Goal: Information Seeking & Learning: Learn about a topic

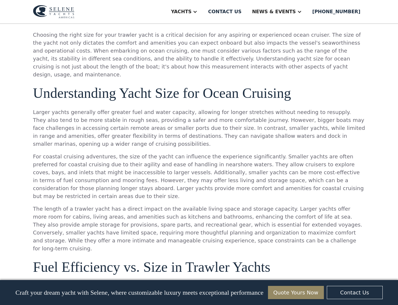
scroll to position [383, 0]
click at [79, 108] on p "Larger yachts generally offer greater fuel and water capacity, allowing for lon…" at bounding box center [199, 128] width 332 height 40
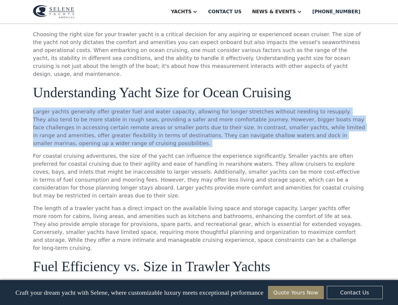
click at [89, 114] on p "Larger yachts generally offer greater fuel and water capacity, allowing for lon…" at bounding box center [199, 128] width 332 height 40
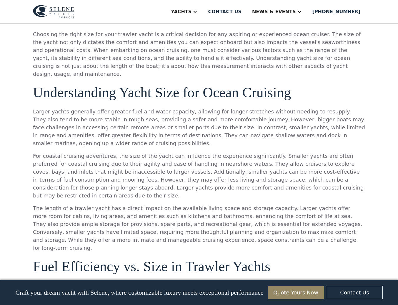
click at [89, 114] on p "Larger yachts generally offer greater fuel and water capacity, allowing for lon…" at bounding box center [199, 128] width 332 height 40
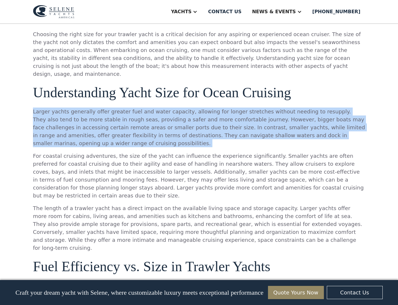
click at [89, 114] on p "Larger yachts generally offer greater fuel and water capacity, allowing for lon…" at bounding box center [199, 128] width 332 height 40
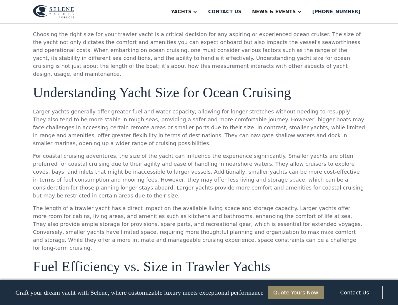
click at [89, 114] on p "Larger yachts generally offer greater fuel and water capacity, allowing for lon…" at bounding box center [199, 128] width 332 height 40
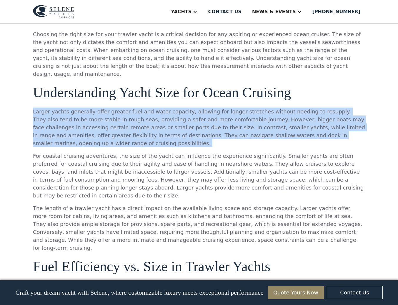
click at [108, 112] on p "Larger yachts generally offer greater fuel and water capacity, allowing for lon…" at bounding box center [199, 128] width 332 height 40
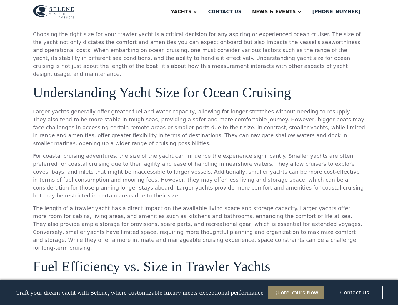
click at [108, 112] on p "Larger yachts generally offer greater fuel and water capacity, allowing for lon…" at bounding box center [199, 128] width 332 height 40
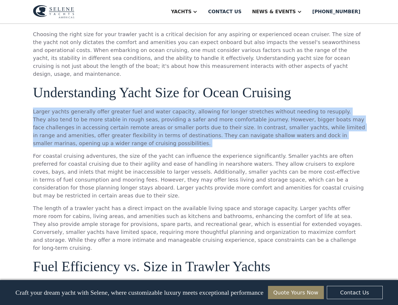
click at [137, 113] on p "Larger yachts generally offer greater fuel and water capacity, allowing for lon…" at bounding box center [199, 128] width 332 height 40
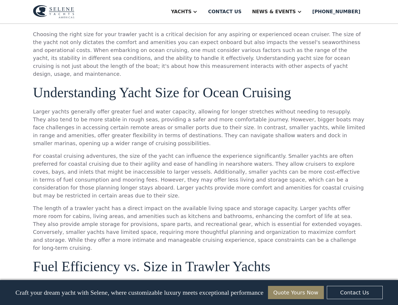
click at [137, 113] on p "Larger yachts generally offer greater fuel and water capacity, allowing for lon…" at bounding box center [199, 128] width 332 height 40
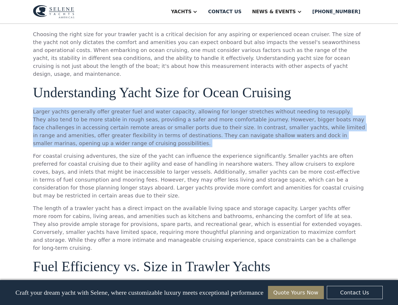
click at [154, 112] on p "Larger yachts generally offer greater fuel and water capacity, allowing for lon…" at bounding box center [199, 128] width 332 height 40
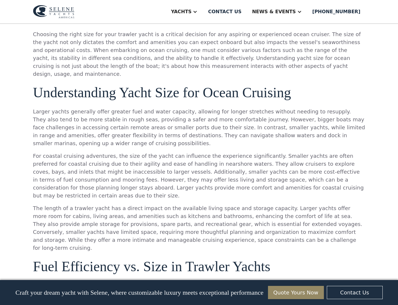
click at [154, 112] on p "Larger yachts generally offer greater fuel and water capacity, allowing for lon…" at bounding box center [199, 128] width 332 height 40
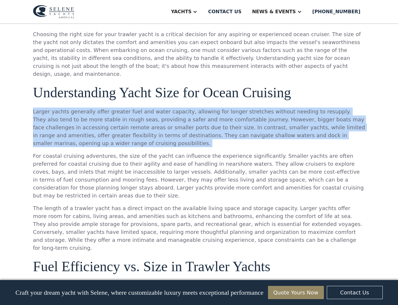
click at [154, 112] on p "Larger yachts generally offer greater fuel and water capacity, allowing for lon…" at bounding box center [199, 128] width 332 height 40
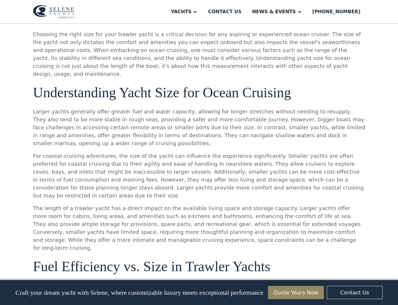
click at [154, 112] on p "Larger yachts generally offer greater fuel and water capacity, allowing for lon…" at bounding box center [199, 128] width 332 height 40
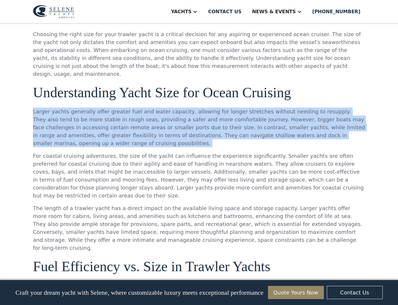
click at [140, 120] on p "Larger yachts generally offer greater fuel and water capacity, allowing for lon…" at bounding box center [199, 128] width 332 height 40
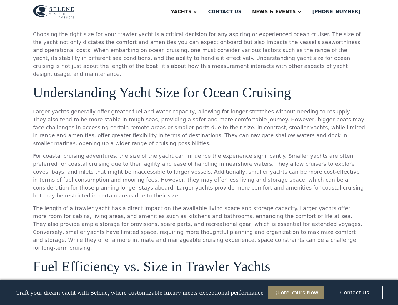
click at [140, 120] on p "Larger yachts generally offer greater fuel and water capacity, allowing for lon…" at bounding box center [199, 128] width 332 height 40
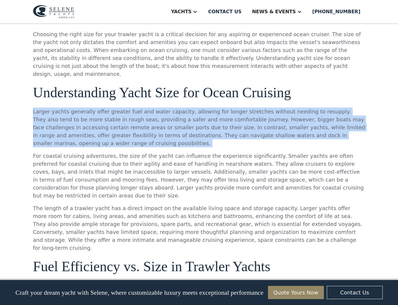
click at [139, 120] on p "Larger yachts generally offer greater fuel and water capacity, allowing for lon…" at bounding box center [199, 128] width 332 height 40
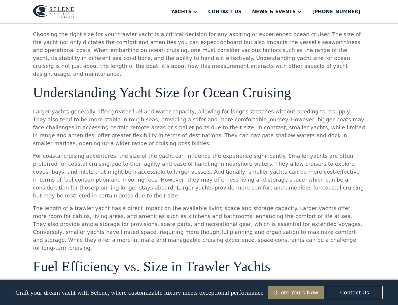
click at [139, 120] on p "Larger yachts generally offer greater fuel and water capacity, allowing for lon…" at bounding box center [199, 128] width 332 height 40
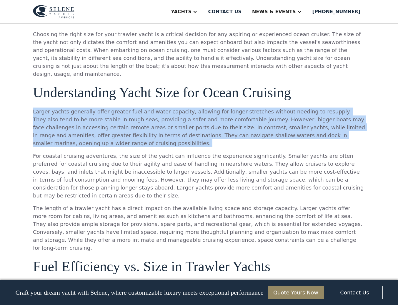
click at [139, 120] on p "Larger yachts generally offer greater fuel and water capacity, allowing for lon…" at bounding box center [199, 128] width 332 height 40
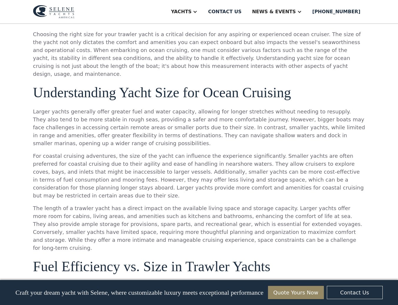
click at [117, 131] on p "Larger yachts generally offer greater fuel and water capacity, allowing for lon…" at bounding box center [199, 128] width 332 height 40
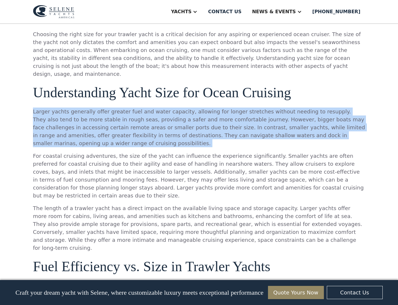
click at [136, 128] on p "Larger yachts generally offer greater fuel and water capacity, allowing for lon…" at bounding box center [199, 128] width 332 height 40
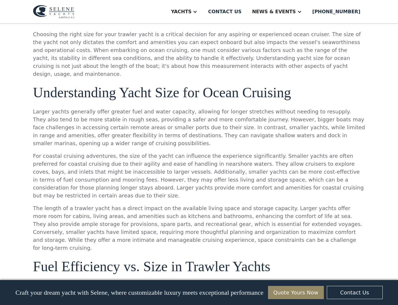
click at [136, 128] on p "Larger yachts generally offer greater fuel and water capacity, allowing for lon…" at bounding box center [199, 128] width 332 height 40
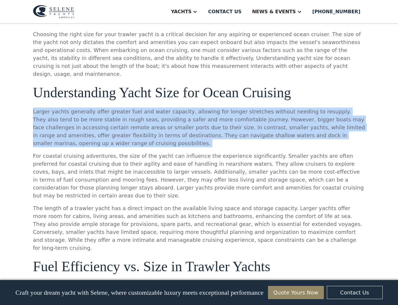
click at [117, 152] on p "For coastal cruising adventures, the size of the yacht can influence the experi…" at bounding box center [199, 176] width 332 height 48
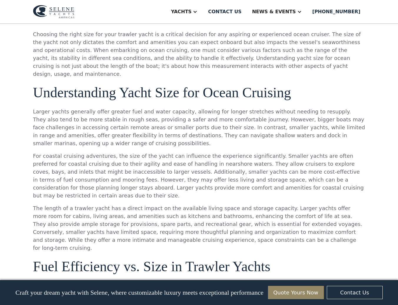
click at [117, 152] on p "For coastal cruising adventures, the size of the yacht can influence the experi…" at bounding box center [199, 176] width 332 height 48
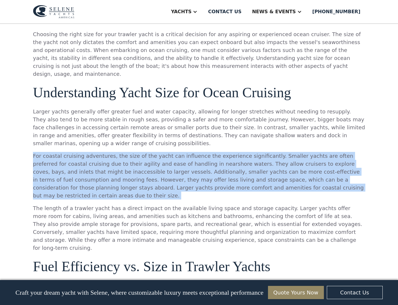
click at [129, 152] on p "For coastal cruising adventures, the size of the yacht can influence the experi…" at bounding box center [199, 176] width 332 height 48
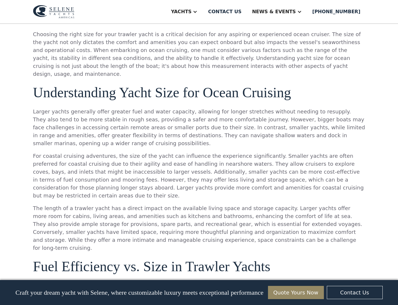
click at [129, 152] on p "For coastal cruising adventures, the size of the yacht can influence the experi…" at bounding box center [199, 176] width 332 height 48
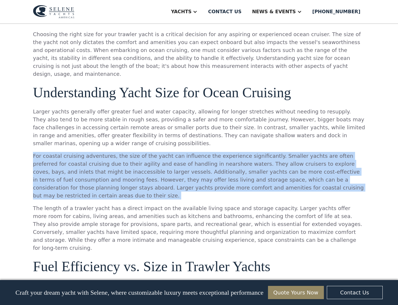
click at [126, 153] on p "For coastal cruising adventures, the size of the yacht can influence the experi…" at bounding box center [199, 176] width 332 height 48
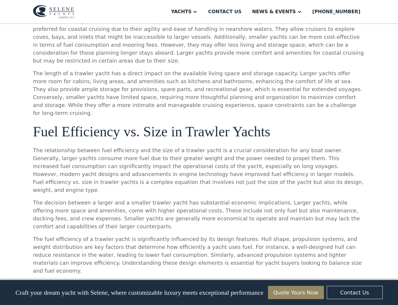
scroll to position [518, 0]
click at [133, 69] on p "The length of a trawler yacht has a direct impact on the available living space…" at bounding box center [199, 93] width 332 height 48
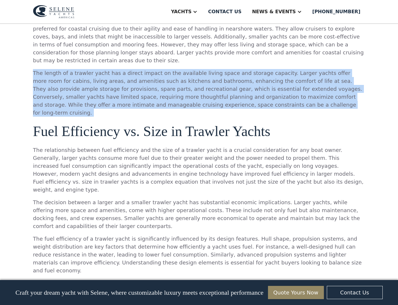
click at [139, 69] on p "The length of a trawler yacht has a direct impact on the available living space…" at bounding box center [199, 93] width 332 height 48
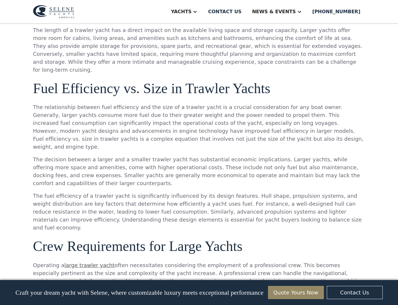
scroll to position [571, 0]
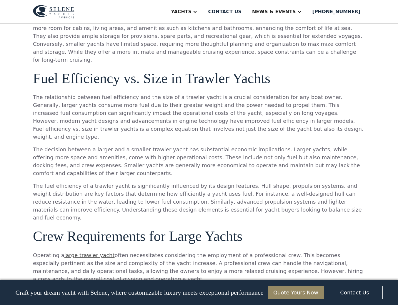
click at [85, 93] on p "The relationship between fuel efficiency and the size of a trawler yacht is a c…" at bounding box center [199, 117] width 332 height 48
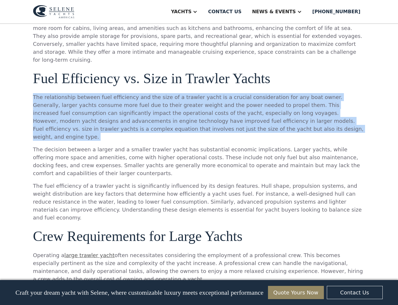
click at [195, 93] on p "The relationship between fuel efficiency and the size of a trawler yacht is a c…" at bounding box center [199, 117] width 332 height 48
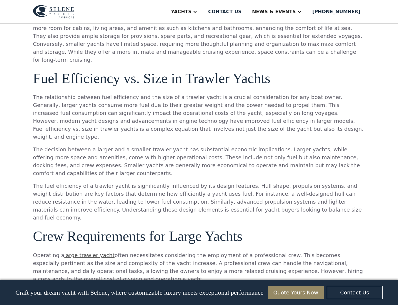
click at [195, 93] on p "The relationship between fuel efficiency and the size of a trawler yacht is a c…" at bounding box center [199, 117] width 332 height 48
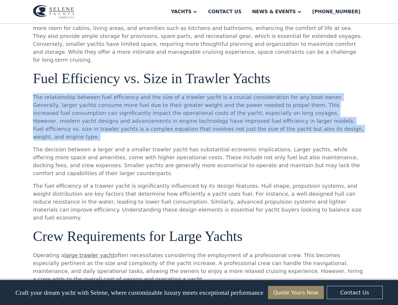
click at [183, 101] on p "The relationship between fuel efficiency and the size of a trawler yacht is a c…" at bounding box center [199, 117] width 332 height 48
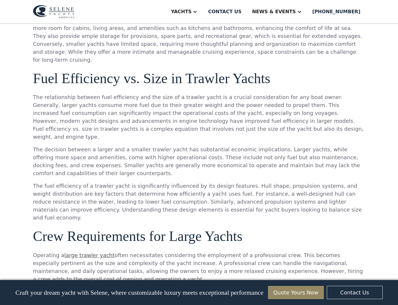
click at [183, 101] on p "The relationship between fuel efficiency and the size of a trawler yacht is a c…" at bounding box center [199, 117] width 332 height 48
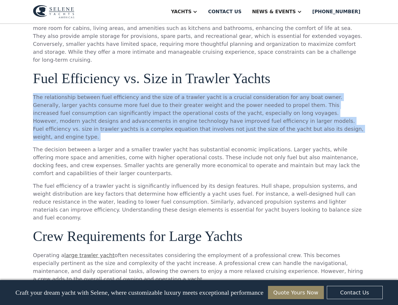
click at [122, 101] on p "The relationship between fuel efficiency and the size of a trawler yacht is a c…" at bounding box center [199, 117] width 332 height 48
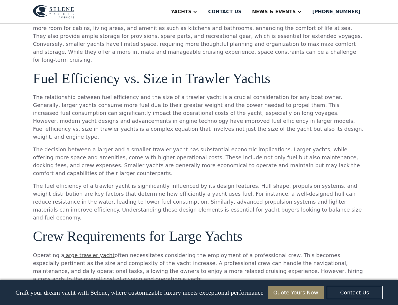
click at [113, 146] on p "The decision between a larger and a smaller trawler yacht has substantial econo…" at bounding box center [199, 162] width 332 height 32
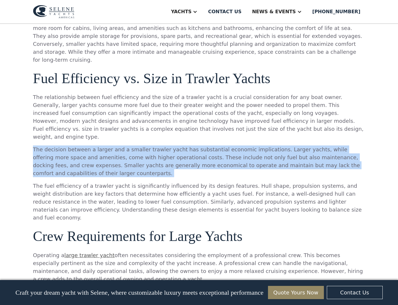
click at [128, 146] on p "The decision between a larger and a smaller trawler yacht has substantial econo…" at bounding box center [199, 162] width 332 height 32
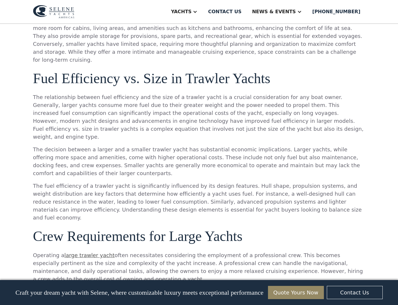
click at [128, 146] on p "The decision between a larger and a smaller trawler yacht has substantial econo…" at bounding box center [199, 162] width 332 height 32
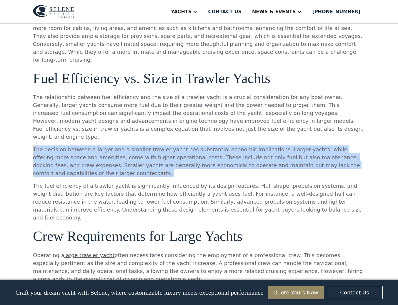
click at [131, 146] on p "The decision between a larger and a smaller trawler yacht has substantial econo…" at bounding box center [199, 162] width 332 height 32
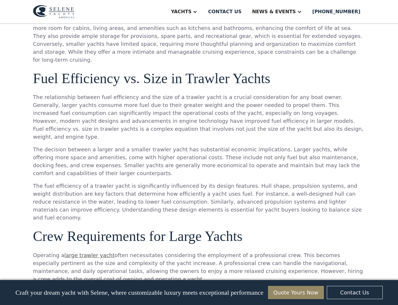
click at [131, 146] on p "The decision between a larger and a smaller trawler yacht has substantial econo…" at bounding box center [199, 162] width 332 height 32
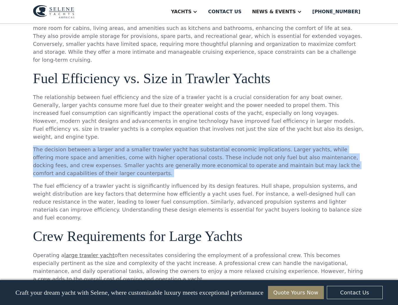
click at [163, 146] on p "The decision between a larger and a smaller trawler yacht has substantial econo…" at bounding box center [199, 162] width 332 height 32
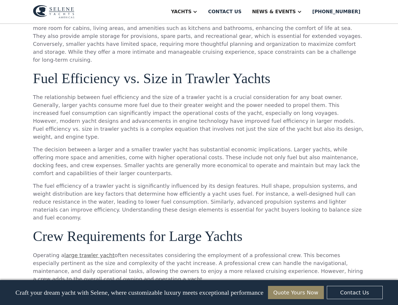
click at [163, 146] on p "The decision between a larger and a smaller trawler yacht has substantial econo…" at bounding box center [199, 162] width 332 height 32
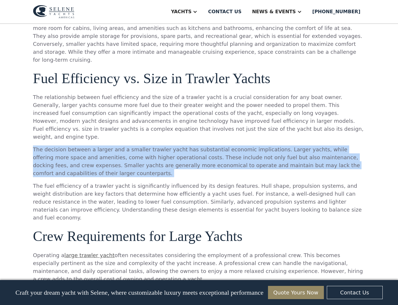
click at [179, 146] on p "The decision between a larger and a smaller trawler yacht has substantial econo…" at bounding box center [199, 162] width 332 height 32
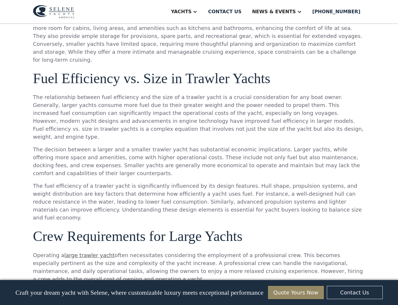
click at [179, 146] on p "The decision between a larger and a smaller trawler yacht has substantial econo…" at bounding box center [199, 162] width 332 height 32
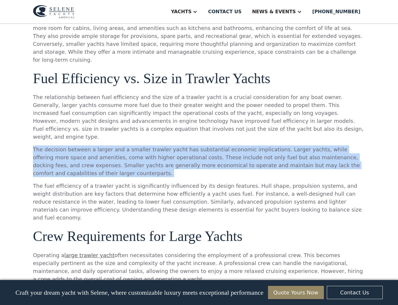
click at [179, 146] on p "The decision between a larger and a smaller trawler yacht has substantial econo…" at bounding box center [199, 162] width 332 height 32
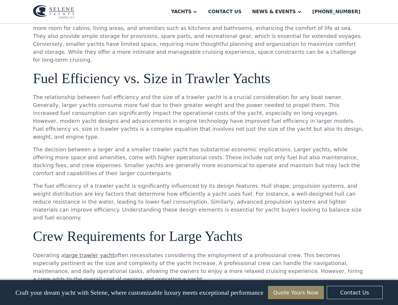
click at [179, 146] on p "The decision between a larger and a smaller trawler yacht has substantial econo…" at bounding box center [199, 162] width 332 height 32
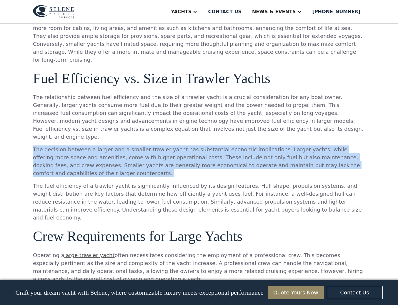
click at [179, 146] on p "The decision between a larger and a smaller trawler yacht has substantial econo…" at bounding box center [199, 162] width 332 height 32
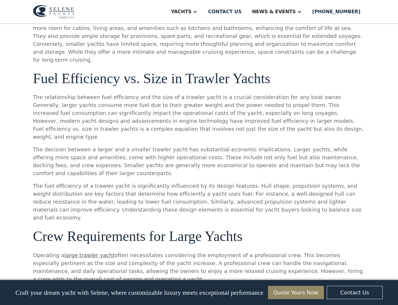
click at [179, 146] on p "The decision between a larger and a smaller trawler yacht has substantial econo…" at bounding box center [199, 162] width 332 height 32
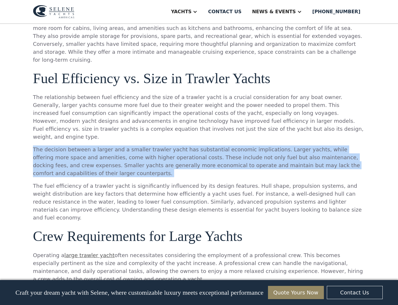
click at [179, 146] on p "The decision between a larger and a smaller trawler yacht has substantial econo…" at bounding box center [199, 162] width 332 height 32
click at [173, 146] on p "The decision between a larger and a smaller trawler yacht has substantial econo…" at bounding box center [199, 162] width 332 height 32
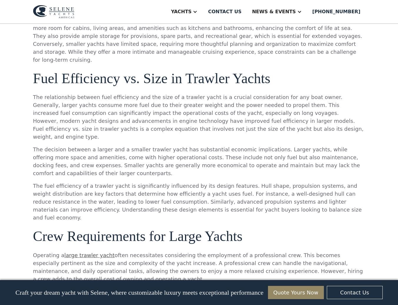
click at [173, 146] on p "The decision between a larger and a smaller trawler yacht has substantial econo…" at bounding box center [199, 162] width 332 height 32
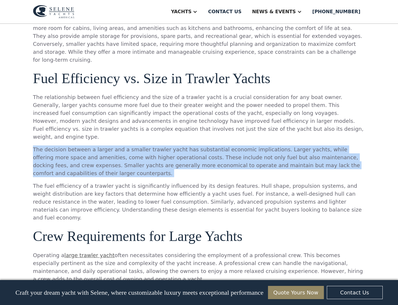
click at [131, 146] on p "The decision between a larger and a smaller trawler yacht has substantial econo…" at bounding box center [199, 162] width 332 height 32
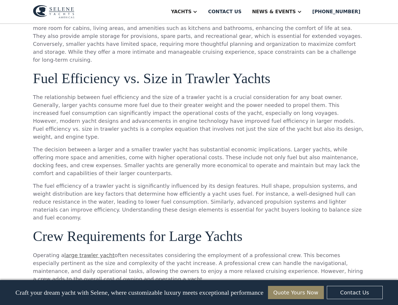
click at [131, 146] on p "The decision between a larger and a smaller trawler yacht has substantial econo…" at bounding box center [199, 162] width 332 height 32
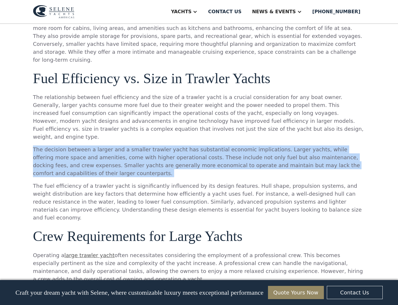
click at [131, 146] on p "The decision between a larger and a smaller trawler yacht has substantial econo…" at bounding box center [199, 162] width 332 height 32
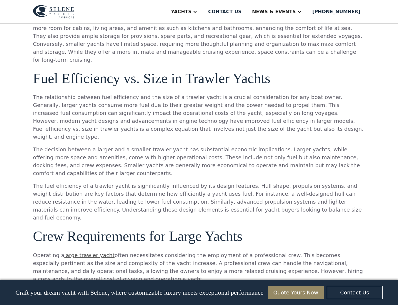
click at [131, 146] on p "The decision between a larger and a smaller trawler yacht has substantial econo…" at bounding box center [199, 162] width 332 height 32
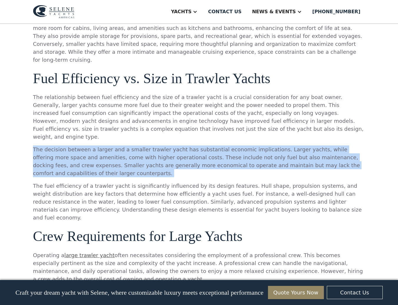
click at [99, 182] on p "The fuel efficiency of a trawler yacht is significantly influenced by its desig…" at bounding box center [199, 202] width 332 height 40
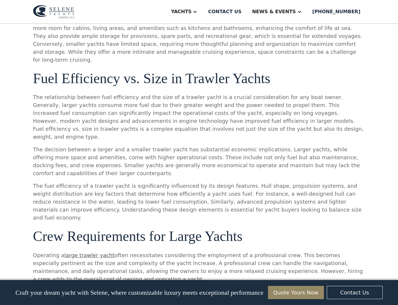
click at [99, 182] on p "The fuel efficiency of a trawler yacht is significantly influenced by its desig…" at bounding box center [199, 202] width 332 height 40
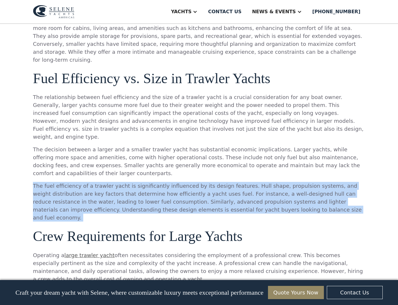
click at [112, 182] on p "The fuel efficiency of a trawler yacht is significantly influenced by its desig…" at bounding box center [199, 202] width 332 height 40
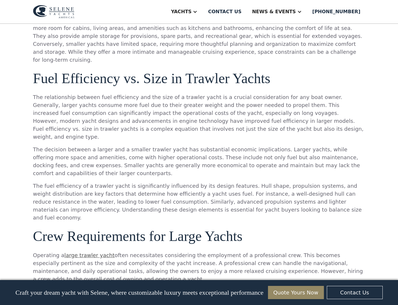
click at [112, 182] on p "The fuel efficiency of a trawler yacht is significantly influenced by its desig…" at bounding box center [199, 202] width 332 height 40
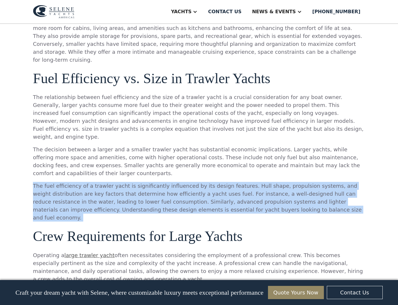
click at [139, 182] on p "The fuel efficiency of a trawler yacht is significantly influenced by its desig…" at bounding box center [199, 202] width 332 height 40
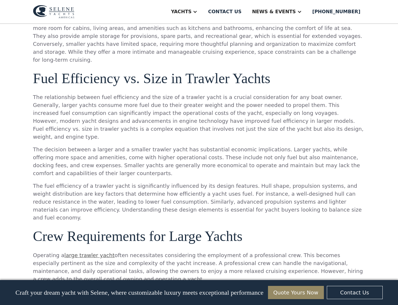
click at [139, 182] on p "The fuel efficiency of a trawler yacht is significantly influenced by its desig…" at bounding box center [199, 202] width 332 height 40
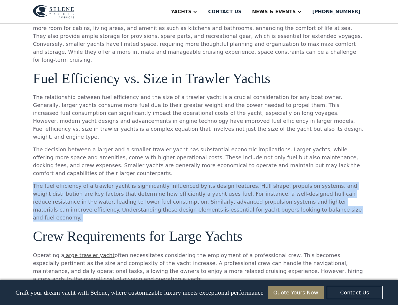
click at [139, 182] on p "The fuel efficiency of a trawler yacht is significantly influenced by its desig…" at bounding box center [199, 202] width 332 height 40
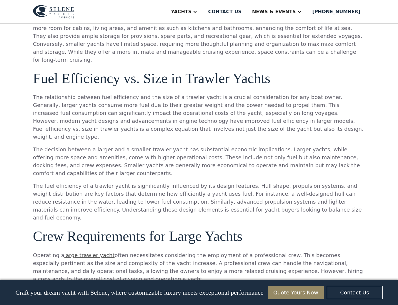
click at [139, 182] on p "The fuel efficiency of a trawler yacht is significantly influenced by its desig…" at bounding box center [199, 202] width 332 height 40
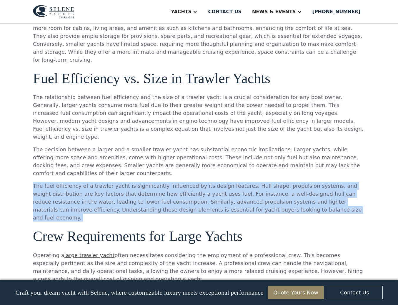
click at [149, 182] on p "The fuel efficiency of a trawler yacht is significantly influenced by its desig…" at bounding box center [199, 202] width 332 height 40
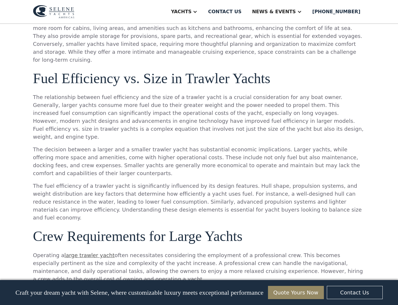
click at [149, 182] on p "The fuel efficiency of a trawler yacht is significantly influenced by its desig…" at bounding box center [199, 202] width 332 height 40
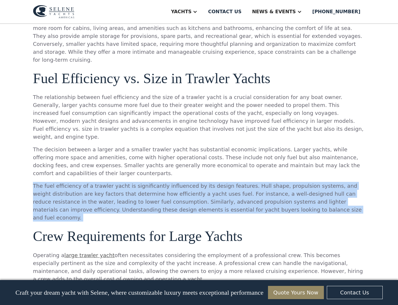
click at [157, 182] on p "The fuel efficiency of a trawler yacht is significantly influenced by its desig…" at bounding box center [199, 202] width 332 height 40
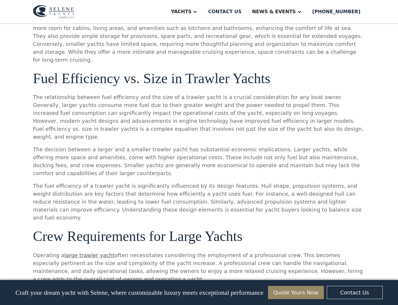
click at [157, 182] on p "The fuel efficiency of a trawler yacht is significantly influenced by its desig…" at bounding box center [199, 202] width 332 height 40
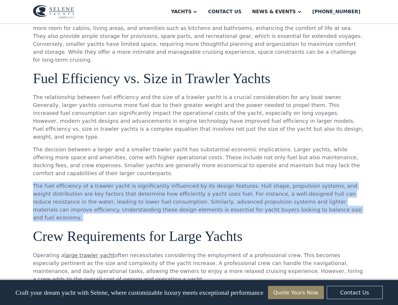
click at [124, 182] on p "The fuel efficiency of a trawler yacht is significantly influenced by its desig…" at bounding box center [199, 202] width 332 height 40
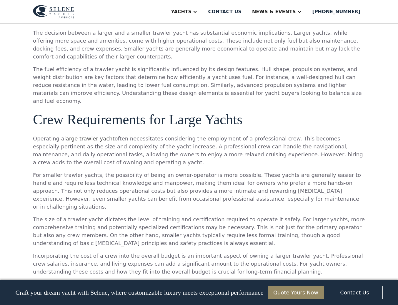
scroll to position [689, 0]
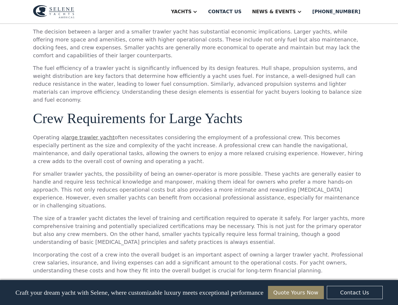
click at [116, 134] on p "Operating a large trawler yacht often necessitates considering the employment o…" at bounding box center [199, 150] width 332 height 32
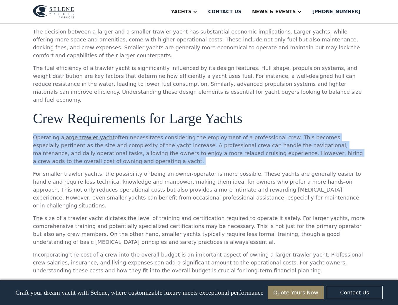
click at [116, 134] on p "Operating a large trawler yacht often necessitates considering the employment o…" at bounding box center [199, 150] width 332 height 32
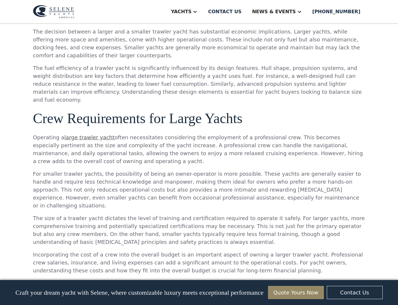
click at [116, 134] on p "Operating a large trawler yacht often necessitates considering the employment o…" at bounding box center [199, 150] width 332 height 32
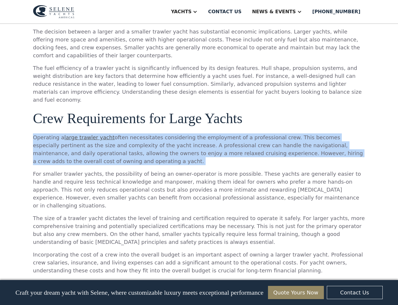
click at [131, 134] on p "Operating a large trawler yacht often necessitates considering the employment o…" at bounding box center [199, 150] width 332 height 32
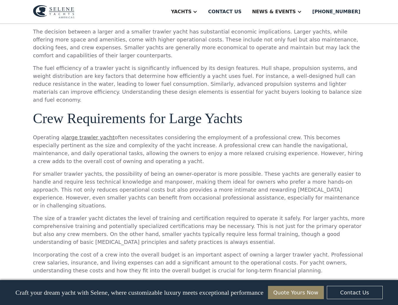
click at [131, 134] on p "Operating a large trawler yacht often necessitates considering the employment o…" at bounding box center [199, 150] width 332 height 32
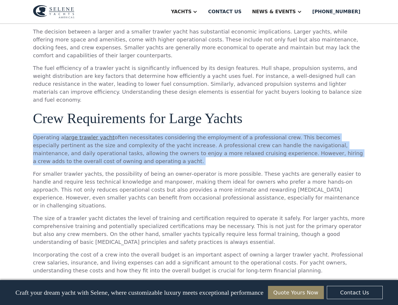
click at [146, 134] on p "Operating a large trawler yacht often necessitates considering the employment o…" at bounding box center [199, 150] width 332 height 32
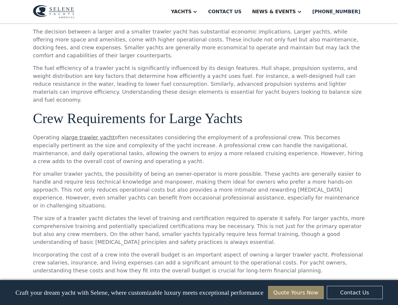
click at [146, 134] on p "Operating a large trawler yacht often necessitates considering the employment o…" at bounding box center [199, 150] width 332 height 32
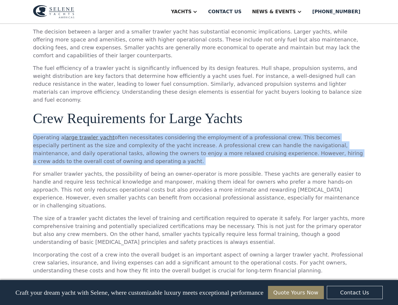
click at [139, 134] on p "Operating a large trawler yacht often necessitates considering the employment o…" at bounding box center [199, 150] width 332 height 32
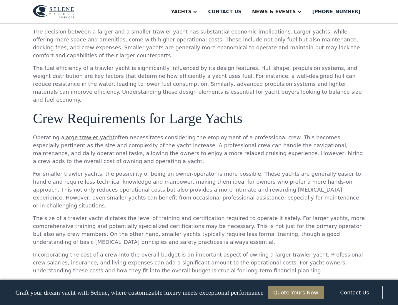
click at [150, 134] on p "Operating a large trawler yacht often necessitates considering the employment o…" at bounding box center [199, 150] width 332 height 32
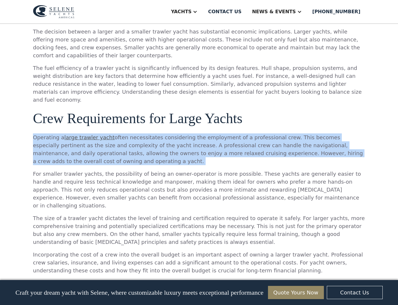
click at [150, 134] on p "Operating a large trawler yacht often necessitates considering the employment o…" at bounding box center [199, 150] width 332 height 32
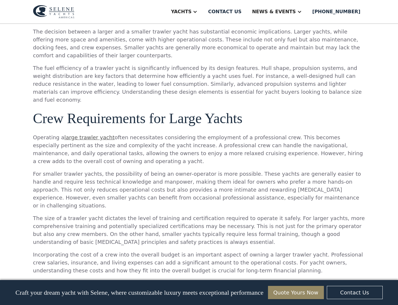
click at [89, 170] on p "For smaller trawler yachts, the possibility of being an owner-operator is more …" at bounding box center [199, 190] width 332 height 40
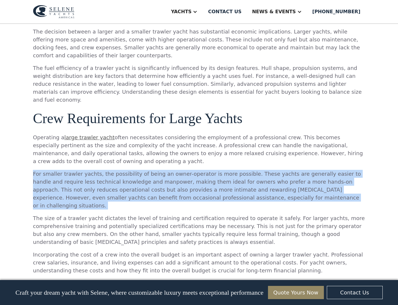
click at [97, 170] on p "For smaller trawler yachts, the possibility of being an owner-operator is more …" at bounding box center [199, 190] width 332 height 40
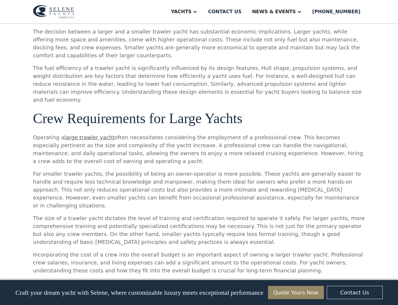
click at [97, 170] on p "For smaller trawler yachts, the possibility of being an owner-operator is more …" at bounding box center [199, 190] width 332 height 40
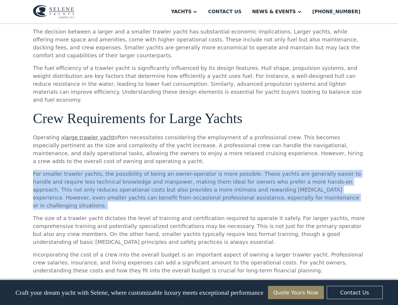
click at [97, 170] on p "For smaller trawler yachts, the possibility of being an owner-operator is more …" at bounding box center [199, 190] width 332 height 40
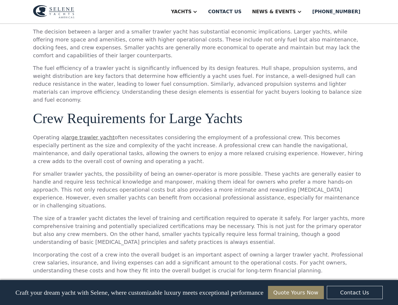
click at [97, 170] on p "For smaller trawler yachts, the possibility of being an owner-operator is more …" at bounding box center [199, 190] width 332 height 40
click at [133, 170] on p "For smaller trawler yachts, the possibility of being an owner-operator is more …" at bounding box center [199, 190] width 332 height 40
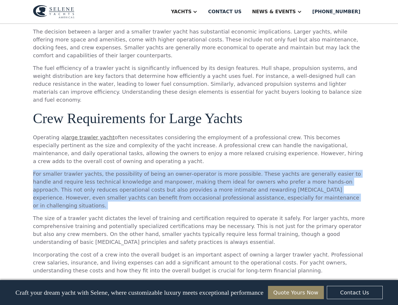
click at [133, 170] on p "For smaller trawler yachts, the possibility of being an owner-operator is more …" at bounding box center [199, 190] width 332 height 40
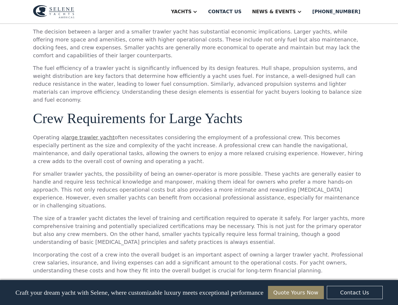
click at [133, 170] on p "For smaller trawler yachts, the possibility of being an owner-operator is more …" at bounding box center [199, 190] width 332 height 40
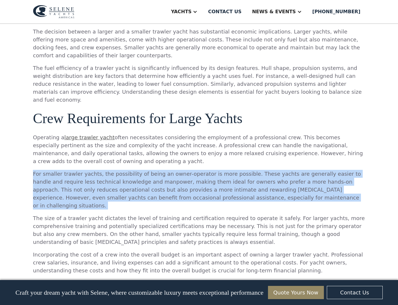
click at [114, 170] on p "For smaller trawler yachts, the possibility of being an owner-operator is more …" at bounding box center [199, 190] width 332 height 40
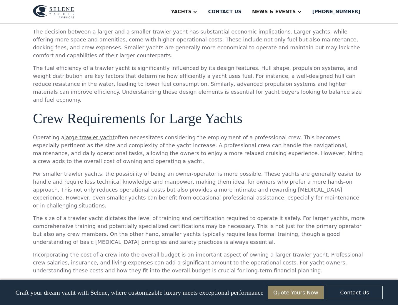
click at [114, 170] on p "For smaller trawler yachts, the possibility of being an owner-operator is more …" at bounding box center [199, 190] width 332 height 40
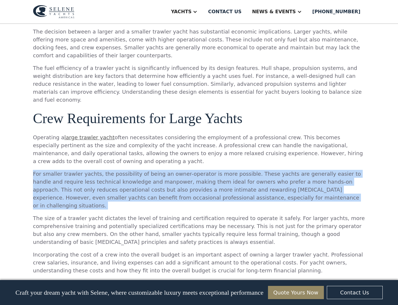
click at [71, 214] on p "The size of a trawler yacht dictates the level of training and certification re…" at bounding box center [199, 230] width 332 height 32
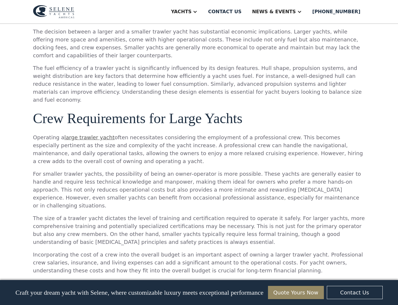
click at [71, 214] on p "The size of a trawler yacht dictates the level of training and certification re…" at bounding box center [199, 230] width 332 height 32
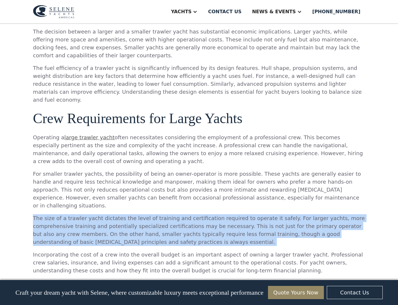
click at [71, 214] on p "The size of a trawler yacht dictates the level of training and certification re…" at bounding box center [199, 230] width 332 height 32
click at [79, 214] on p "The size of a trawler yacht dictates the level of training and certification re…" at bounding box center [199, 230] width 332 height 32
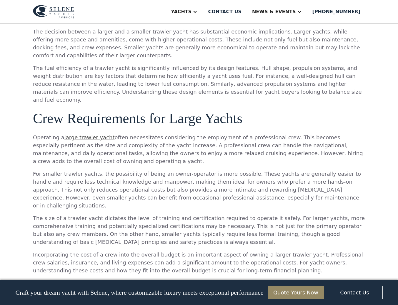
click at [79, 214] on p "The size of a trawler yacht dictates the level of training and certification re…" at bounding box center [199, 230] width 332 height 32
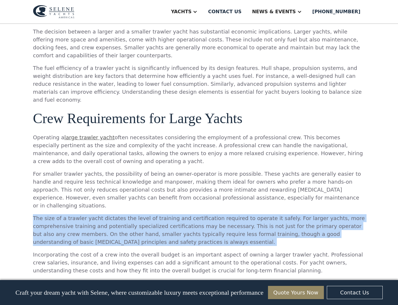
click at [93, 214] on p "The size of a trawler yacht dictates the level of training and certification re…" at bounding box center [199, 230] width 332 height 32
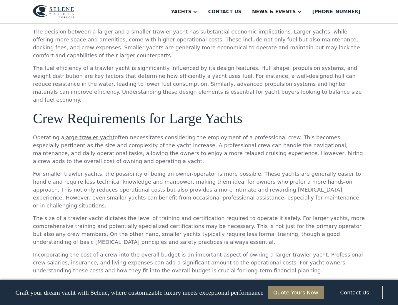
click at [94, 251] on p "Incorporating the cost of a crew into the overall budget is an important aspect…" at bounding box center [199, 263] width 332 height 24
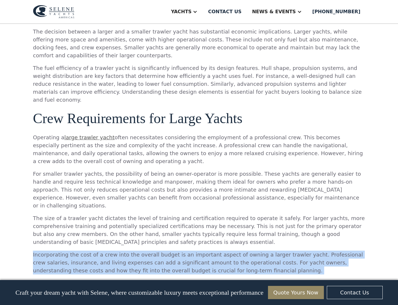
click at [114, 251] on p "Incorporating the cost of a crew into the overall budget is an important aspect…" at bounding box center [199, 263] width 332 height 24
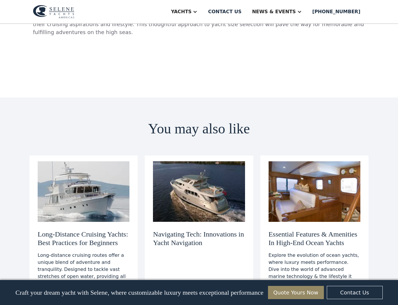
scroll to position [1695, 0]
